Goal: Task Accomplishment & Management: Manage account settings

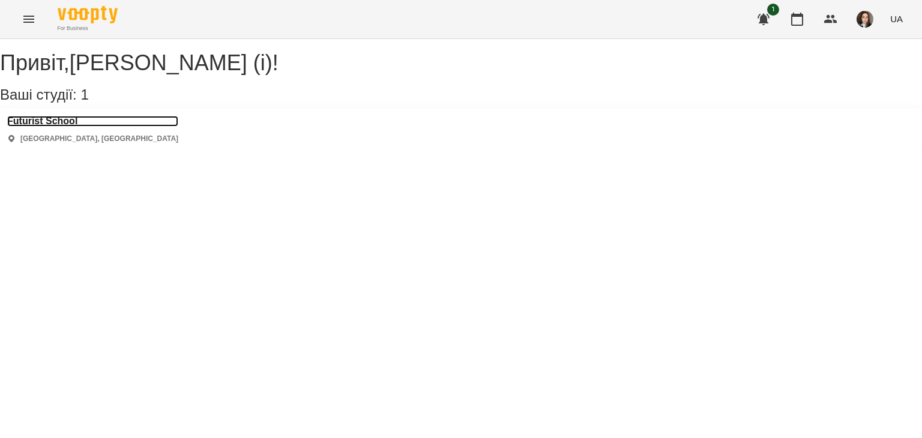
click at [21, 127] on h3 "Futurist School" at bounding box center [92, 121] width 171 height 11
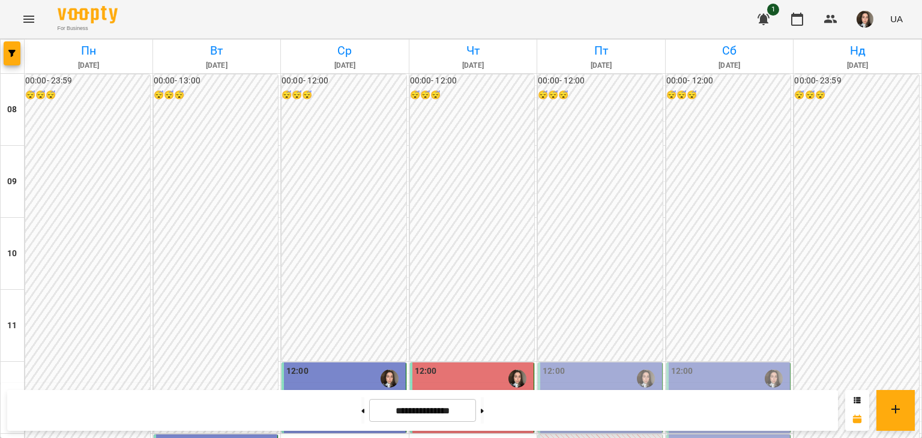
scroll to position [260, 0]
click at [593, 405] on p "[PERSON_NAME] (іспанська, індивідуально)" at bounding box center [601, 415] width 117 height 21
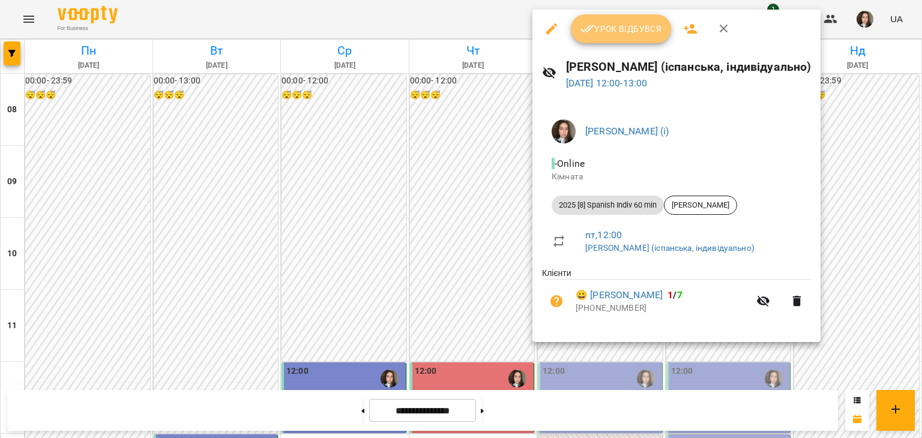
click at [602, 27] on span "Урок відбувся" at bounding box center [622, 29] width 82 height 14
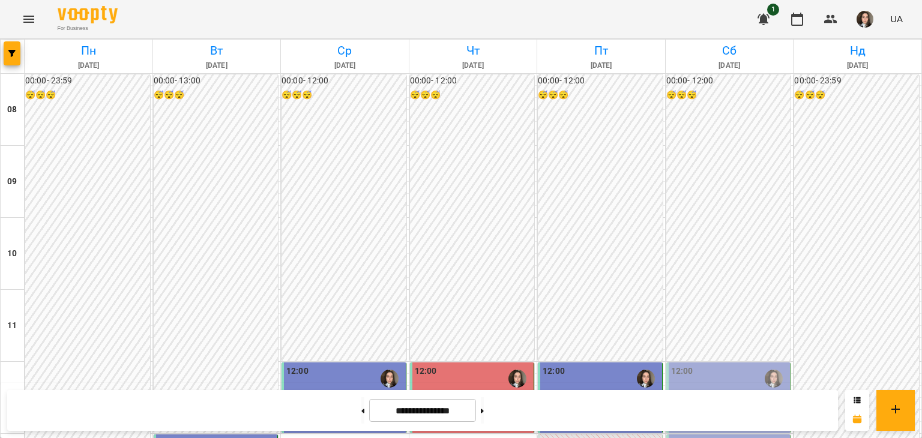
scroll to position [346, 0]
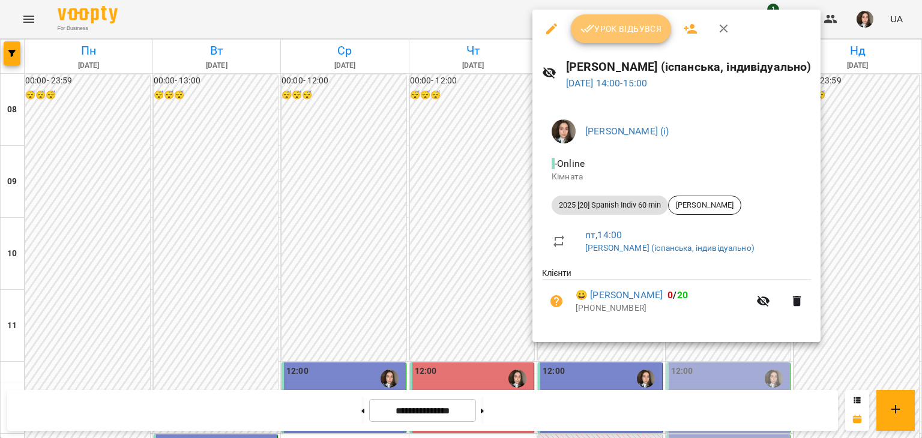
click at [607, 19] on button "Урок відбувся" at bounding box center [621, 28] width 101 height 29
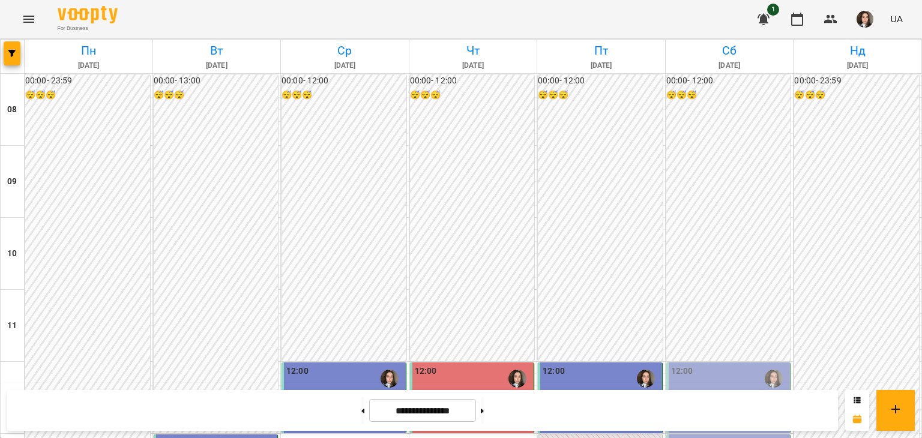
scroll to position [462, 0]
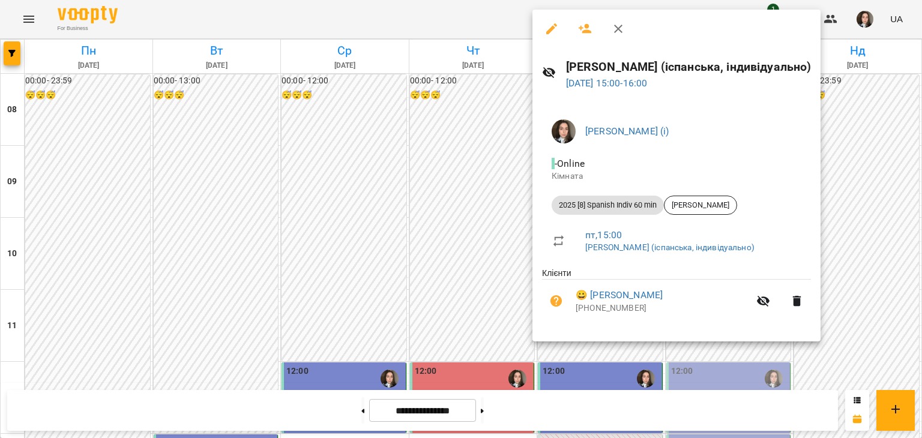
click at [425, 11] on div at bounding box center [461, 219] width 922 height 438
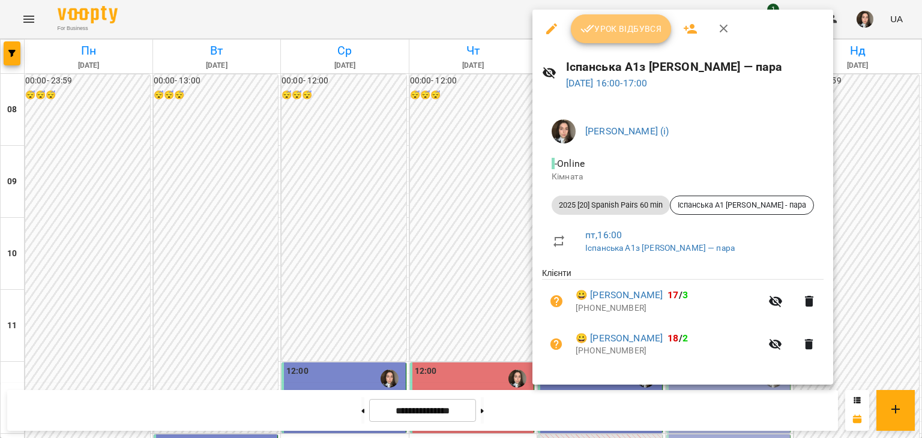
click at [617, 34] on span "Урок відбувся" at bounding box center [622, 29] width 82 height 14
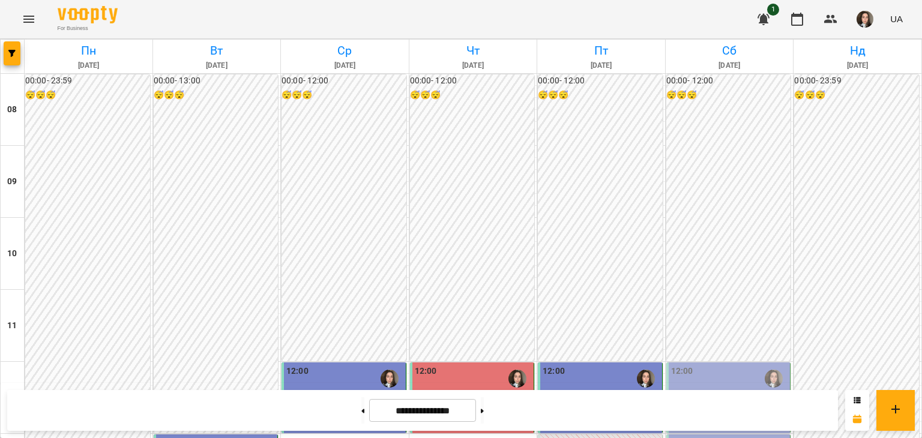
scroll to position [303, 0]
click at [484, 401] on button at bounding box center [482, 411] width 3 height 26
type input "**********"
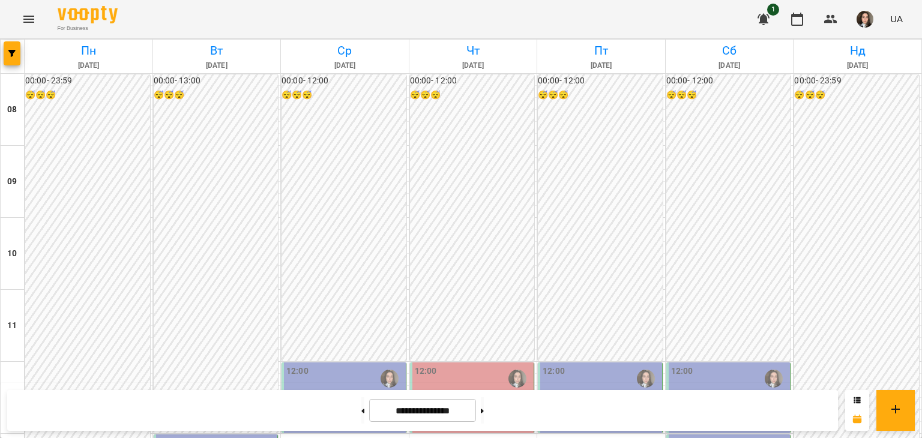
scroll to position [321, 0]
